Goal: Navigation & Orientation: Find specific page/section

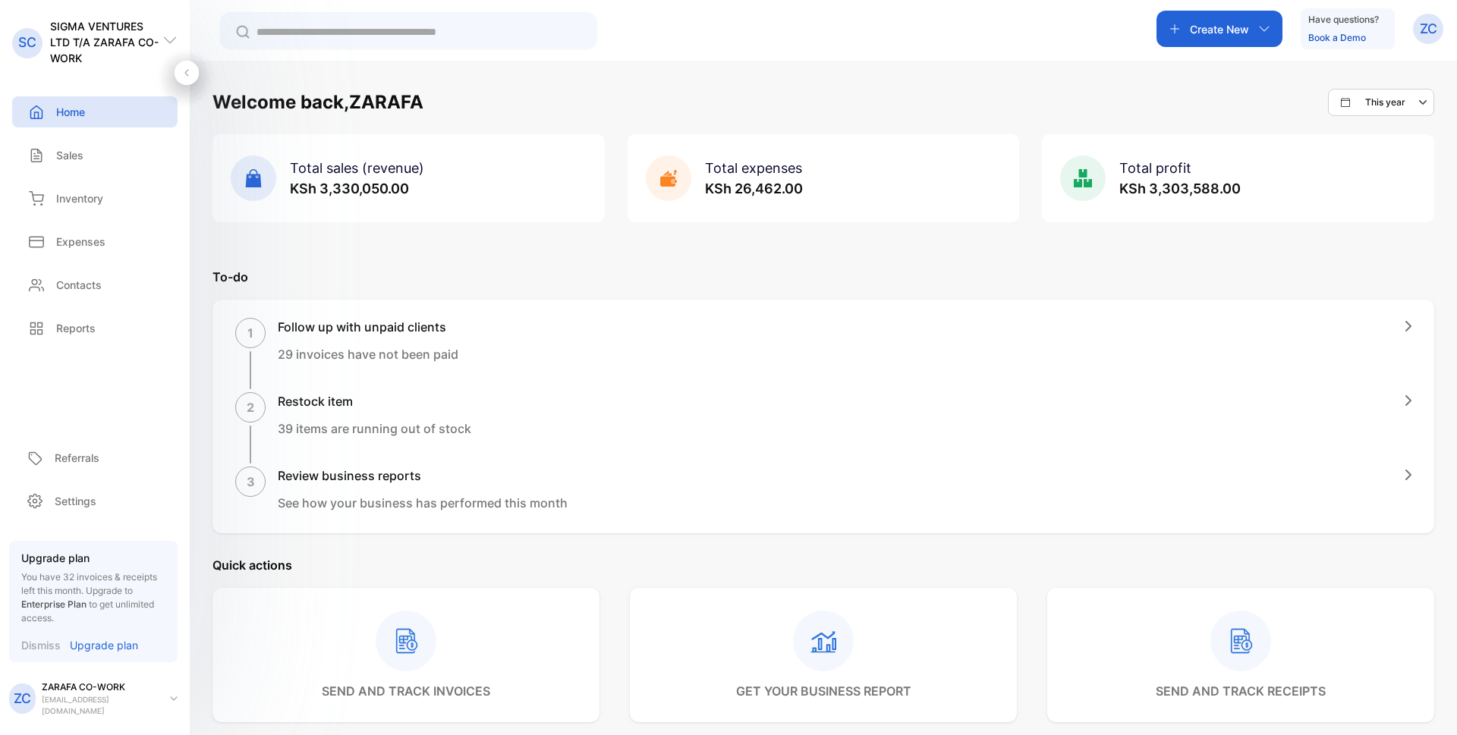
click at [77, 119] on p "Home" at bounding box center [70, 112] width 29 height 16
click at [72, 157] on p "Sales" at bounding box center [69, 155] width 27 height 16
